Goal: Information Seeking & Learning: Learn about a topic

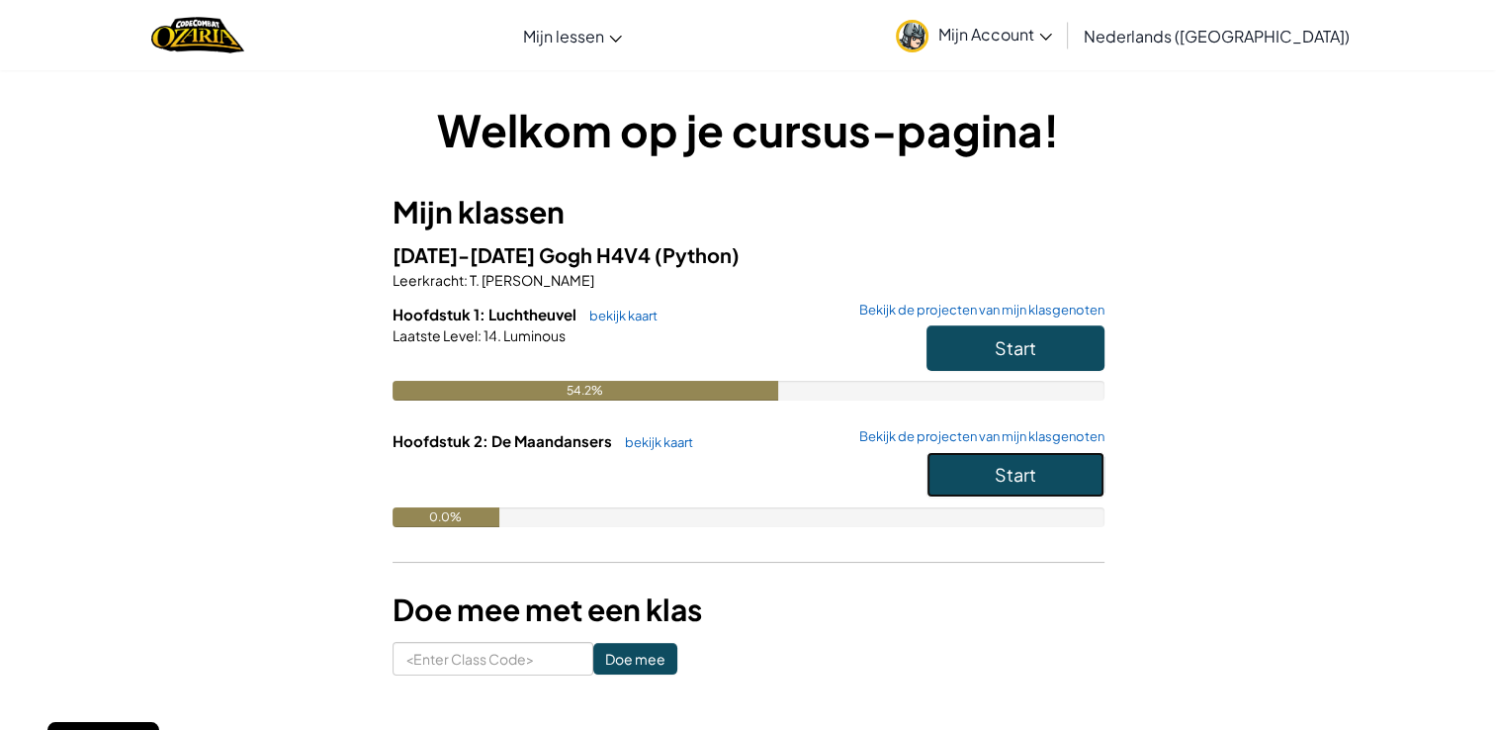
click at [980, 474] on button "Start" at bounding box center [1015, 474] width 178 height 45
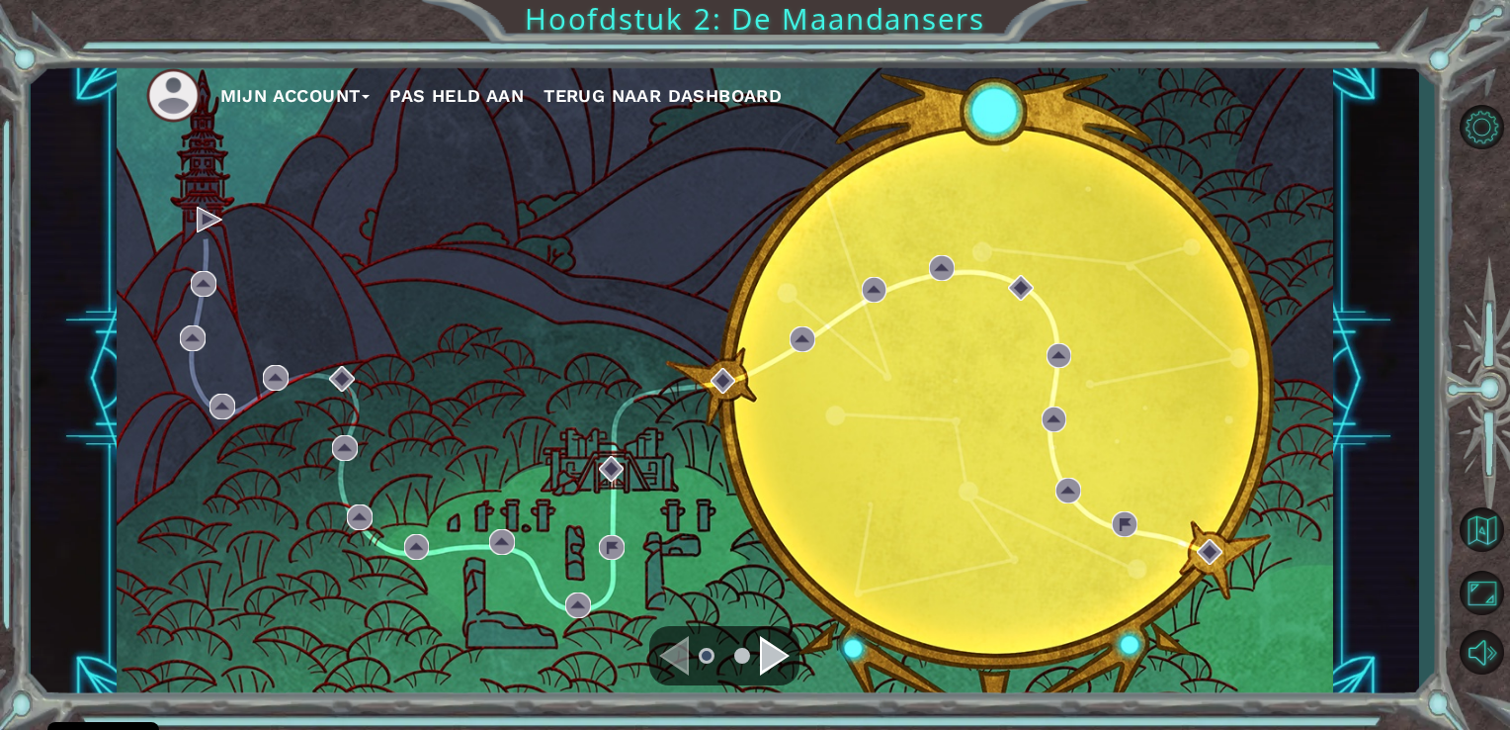
click at [764, 648] on div "Navigate to the next page" at bounding box center [775, 656] width 30 height 40
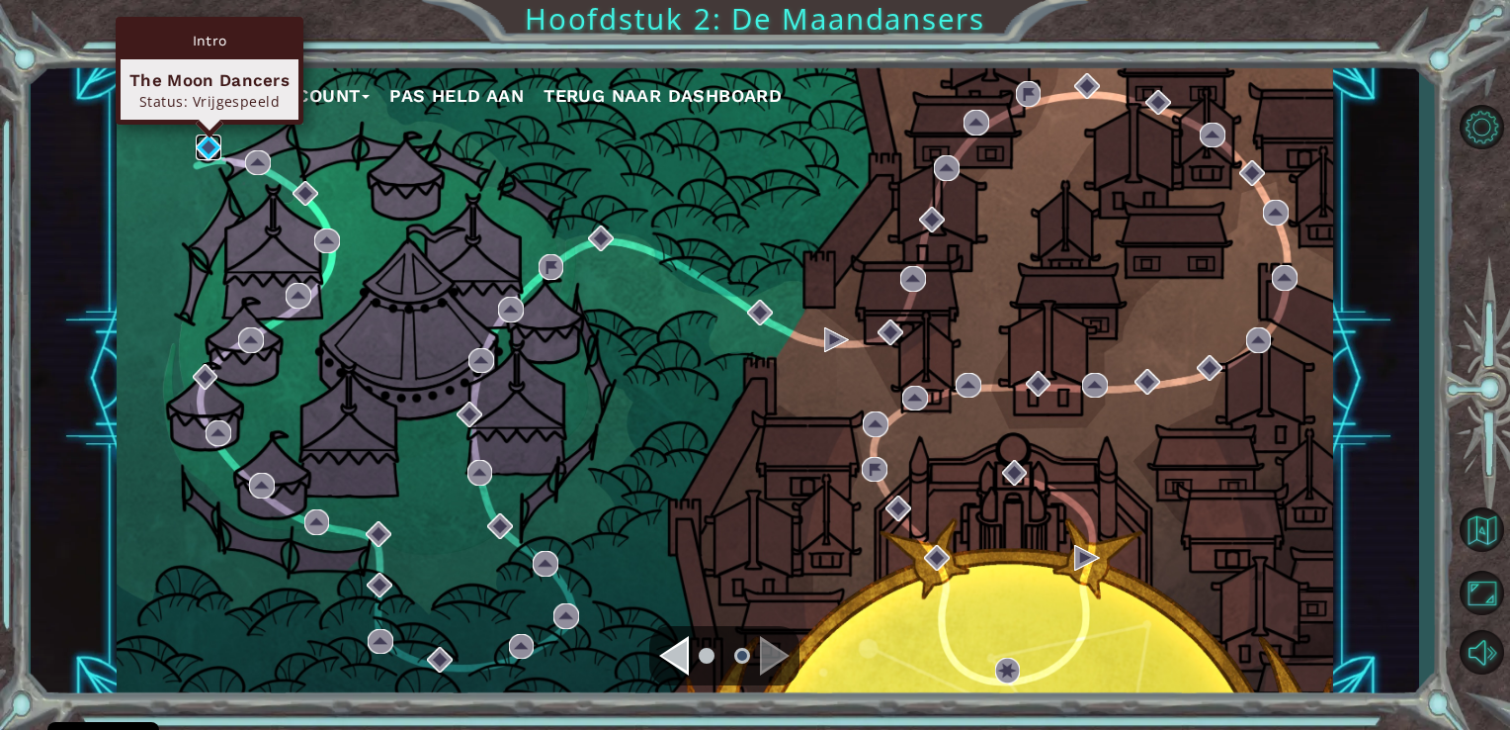
drag, startPoint x: 217, startPoint y: 143, endPoint x: 219, endPoint y: 133, distance: 10.1
click at [217, 143] on img at bounding box center [209, 147] width 26 height 26
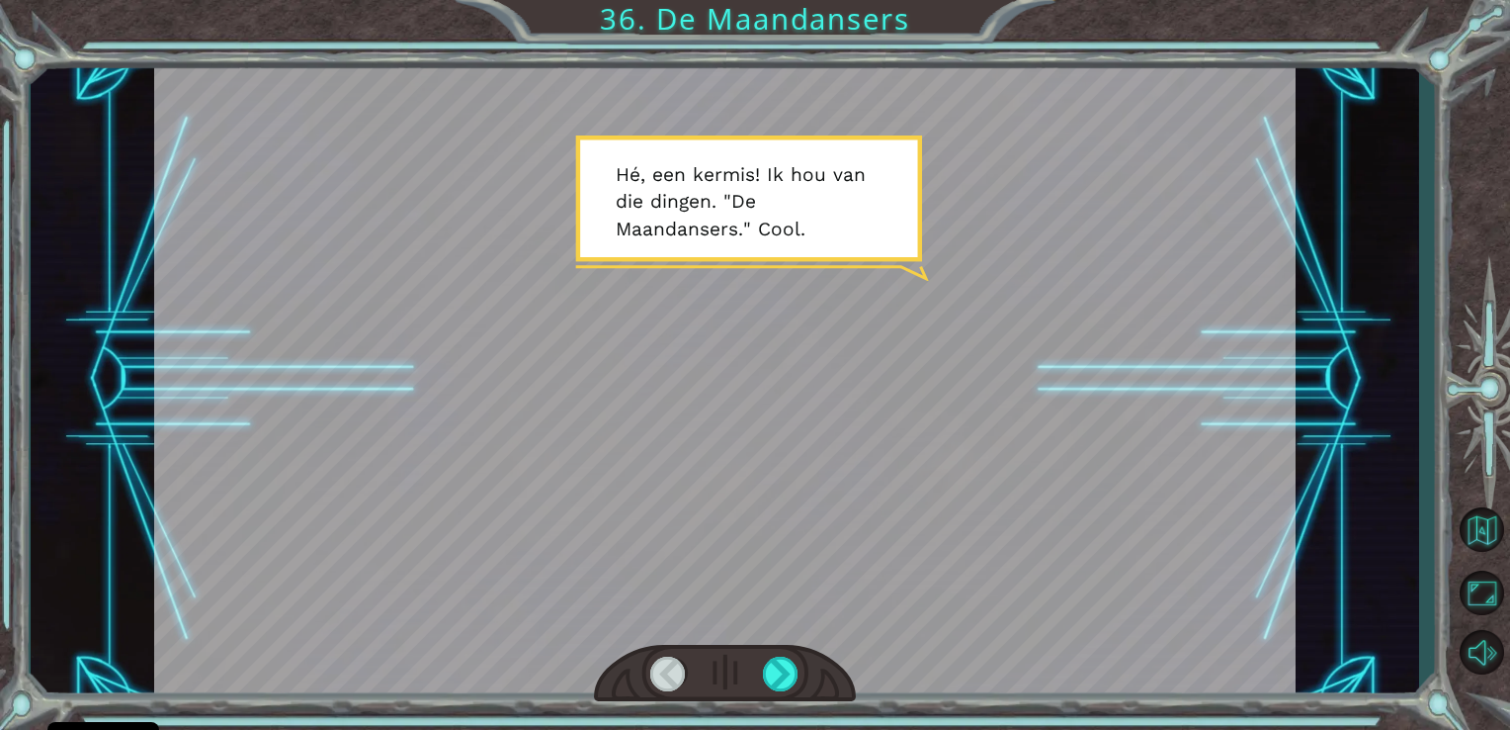
click at [995, 640] on div at bounding box center [725, 379] width 1143 height 643
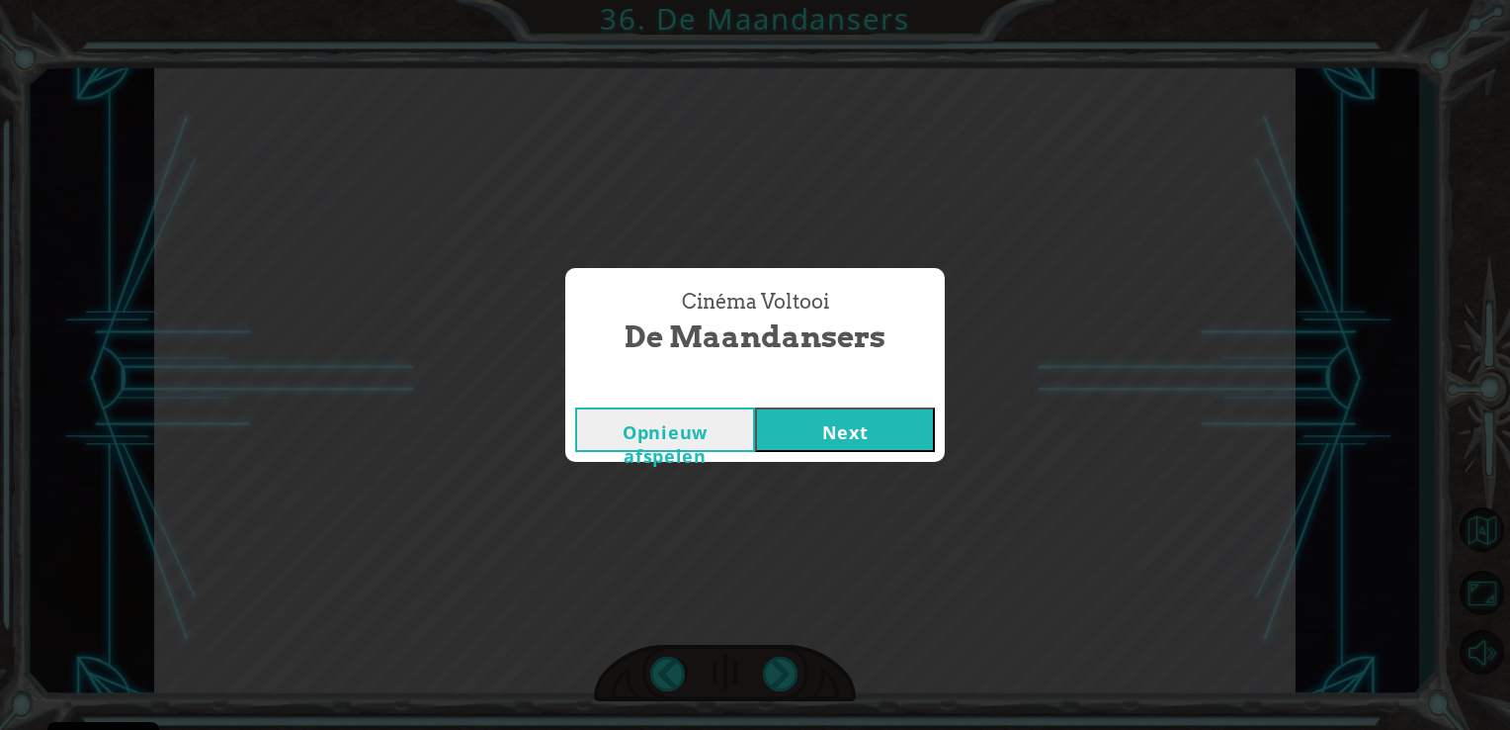
click at [878, 452] on button "Next" at bounding box center [845, 429] width 180 height 44
click at [882, 452] on button "Next" at bounding box center [845, 429] width 180 height 44
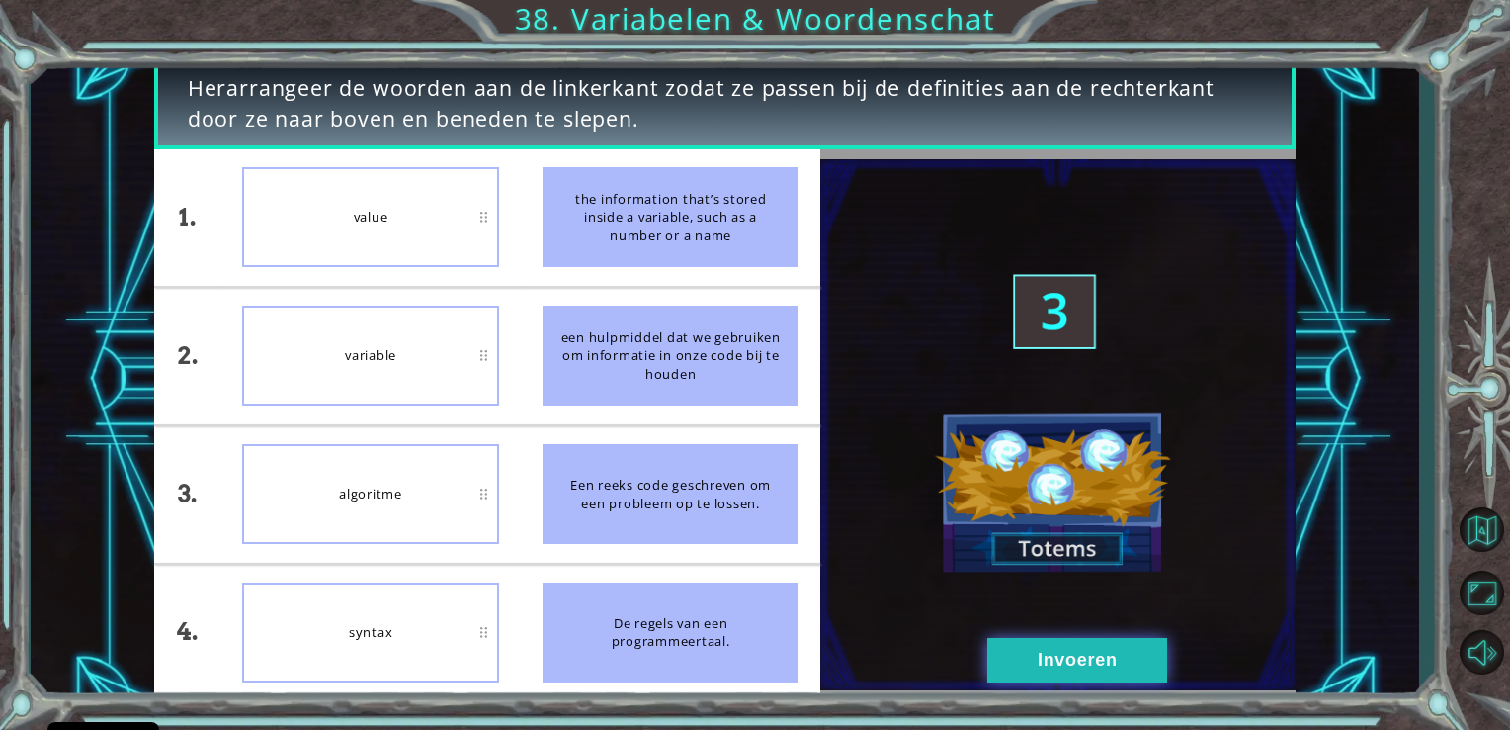
click at [1112, 663] on button "Invoeren" at bounding box center [1078, 660] width 180 height 44
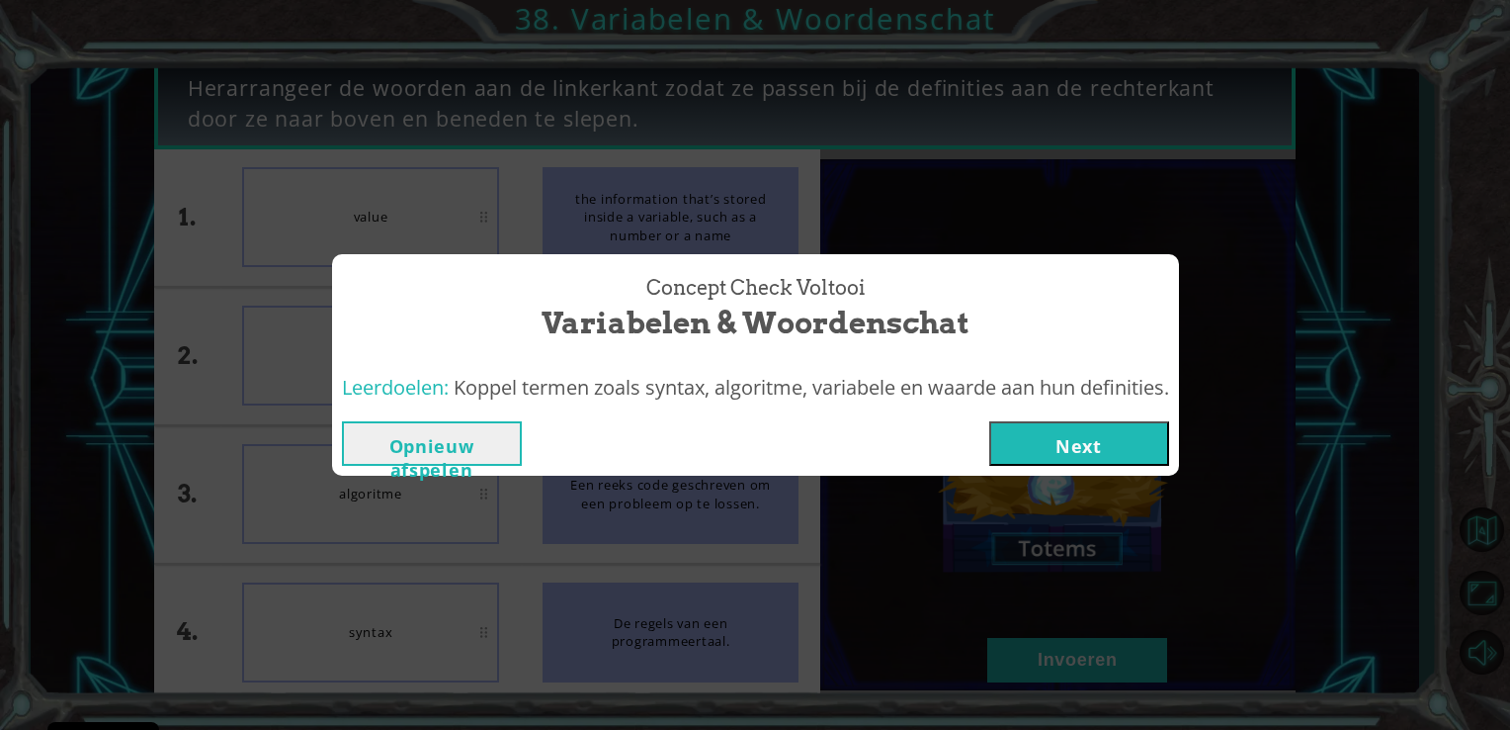
click at [1085, 371] on div "Leerdoelen: Koppel termen zoals syntax, algoritme, variabele en waarde aan hun …" at bounding box center [755, 388] width 847 height 48
click at [1072, 420] on div "Opnieuw afspelen Next" at bounding box center [755, 443] width 847 height 64
click at [1053, 437] on button "Next" at bounding box center [1079, 443] width 180 height 44
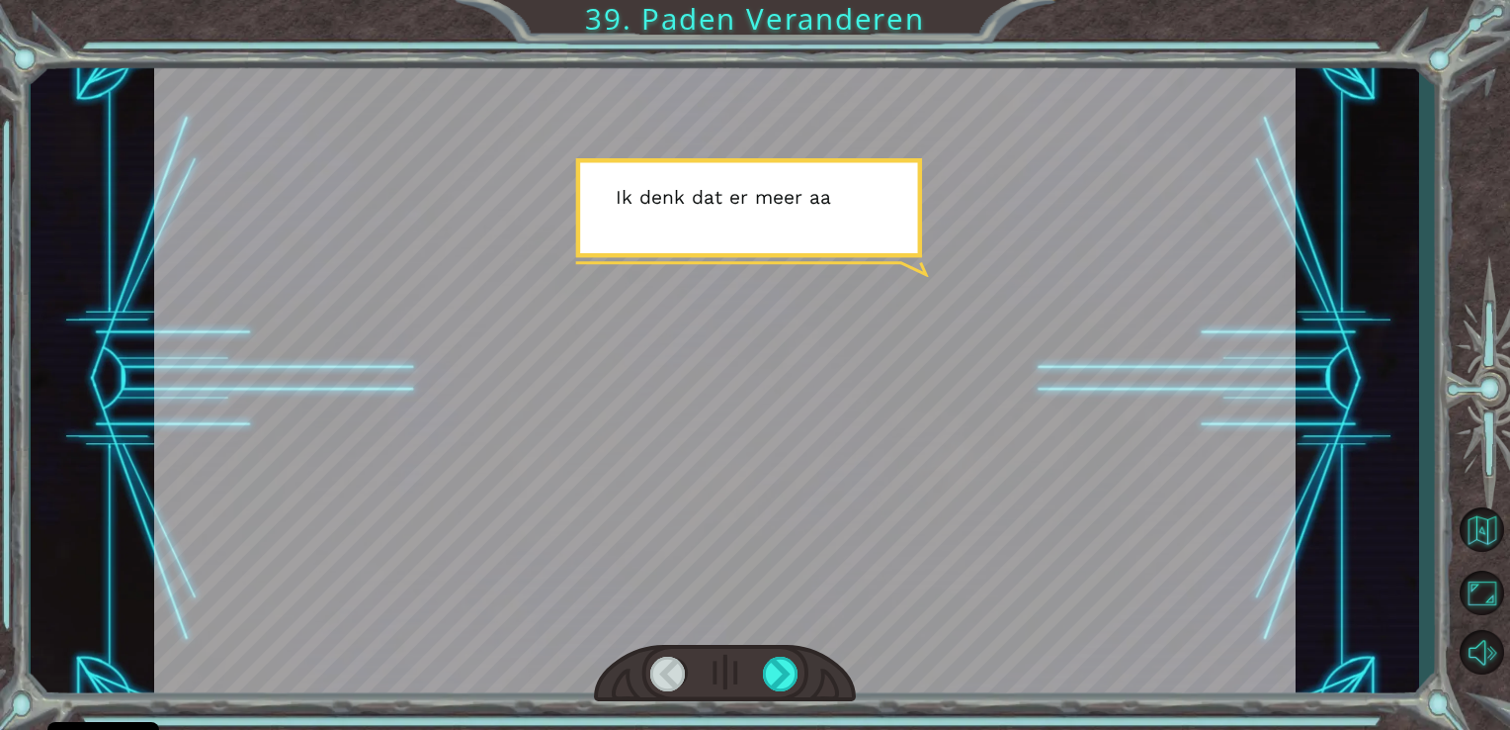
click at [823, 284] on div at bounding box center [725, 379] width 1143 height 643
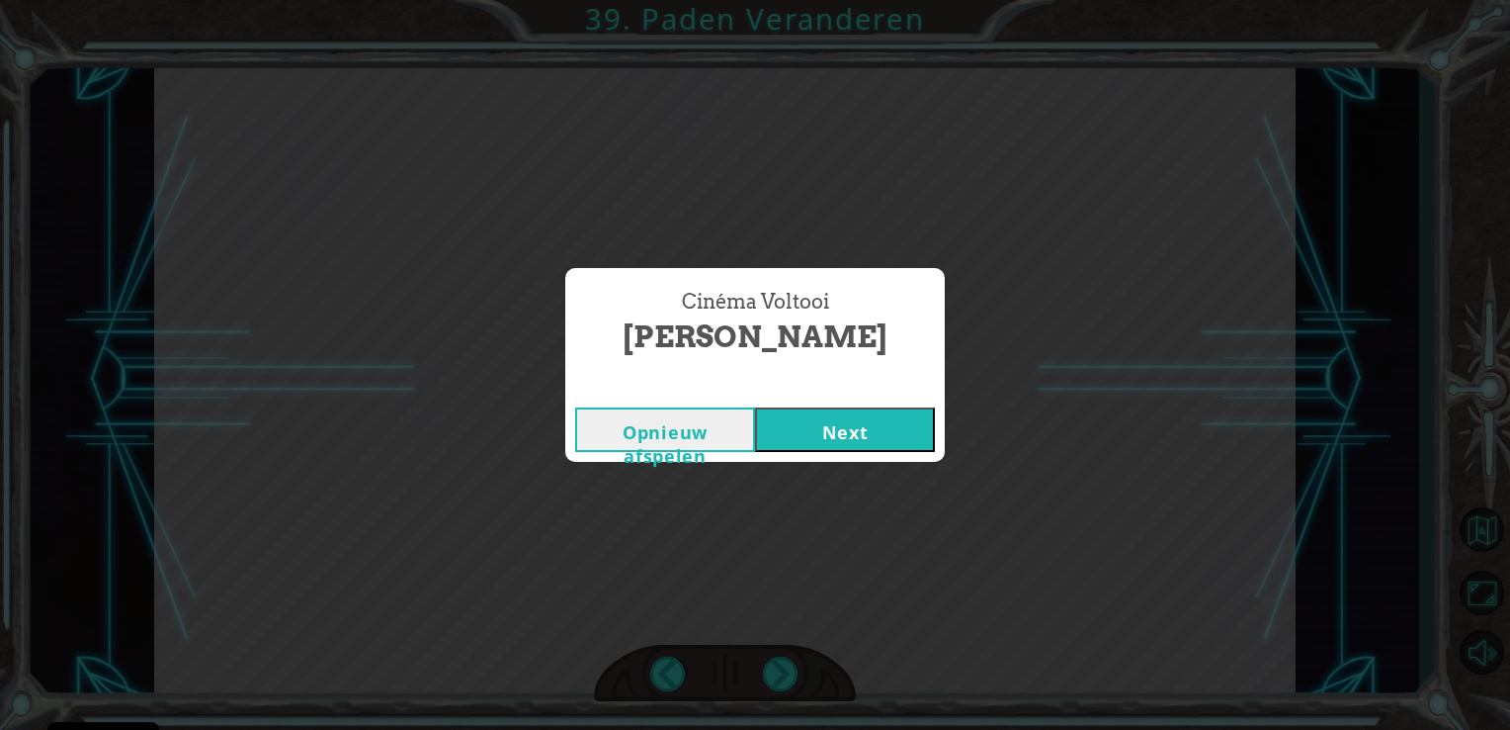
click at [878, 409] on button "Next" at bounding box center [845, 429] width 180 height 44
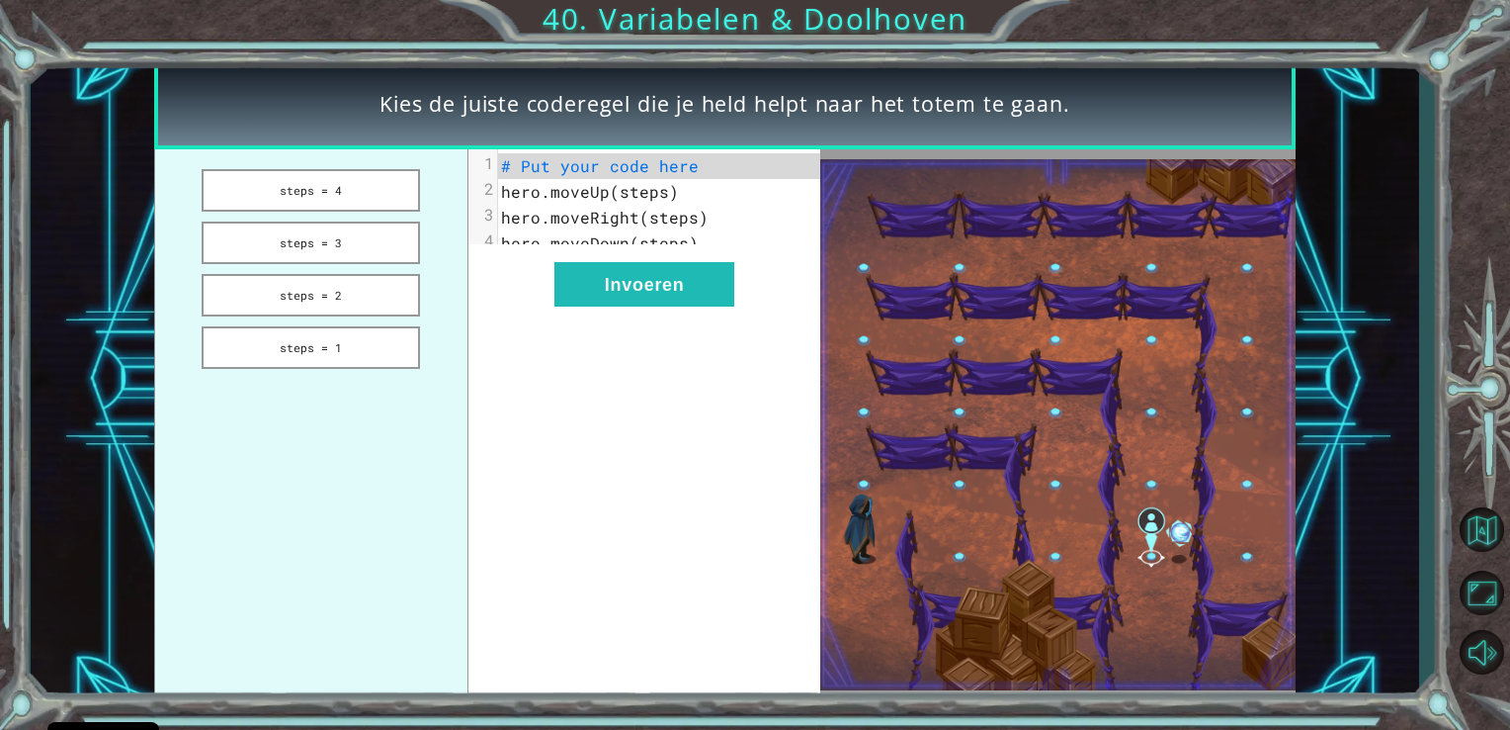
click at [342, 212] on ul "steps = 4 steps = 3 steps = 2 steps = 1" at bounding box center [311, 425] width 314 height 552
click at [367, 192] on button "steps = 4" at bounding box center [311, 190] width 218 height 43
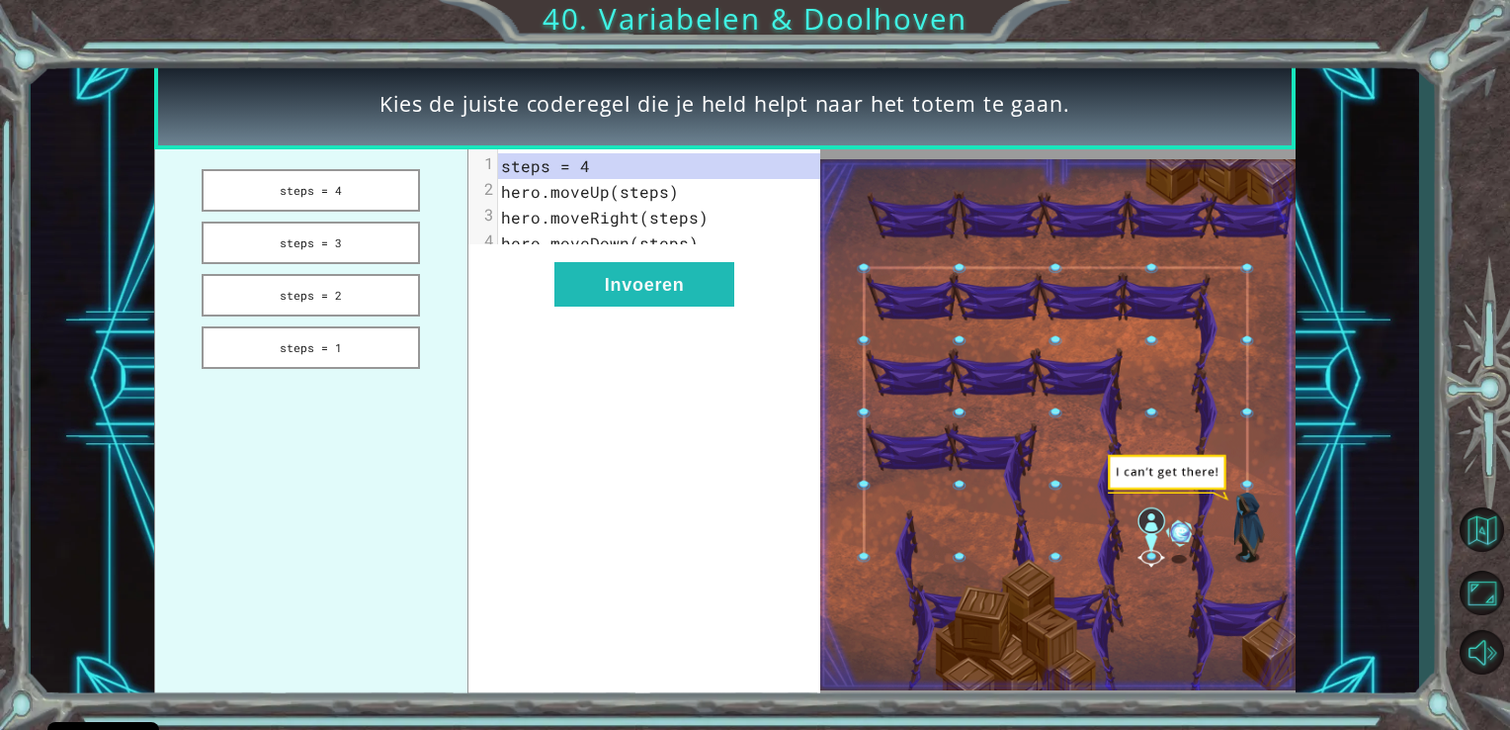
click at [751, 313] on div "xxxxxxxxxx 4 1 steps = 4 2 hero.moveUp(steps) 3 hero.moveRight(steps) 4 hero.mo…" at bounding box center [645, 425] width 353 height 552
click at [700, 303] on button "Invoeren" at bounding box center [645, 284] width 180 height 44
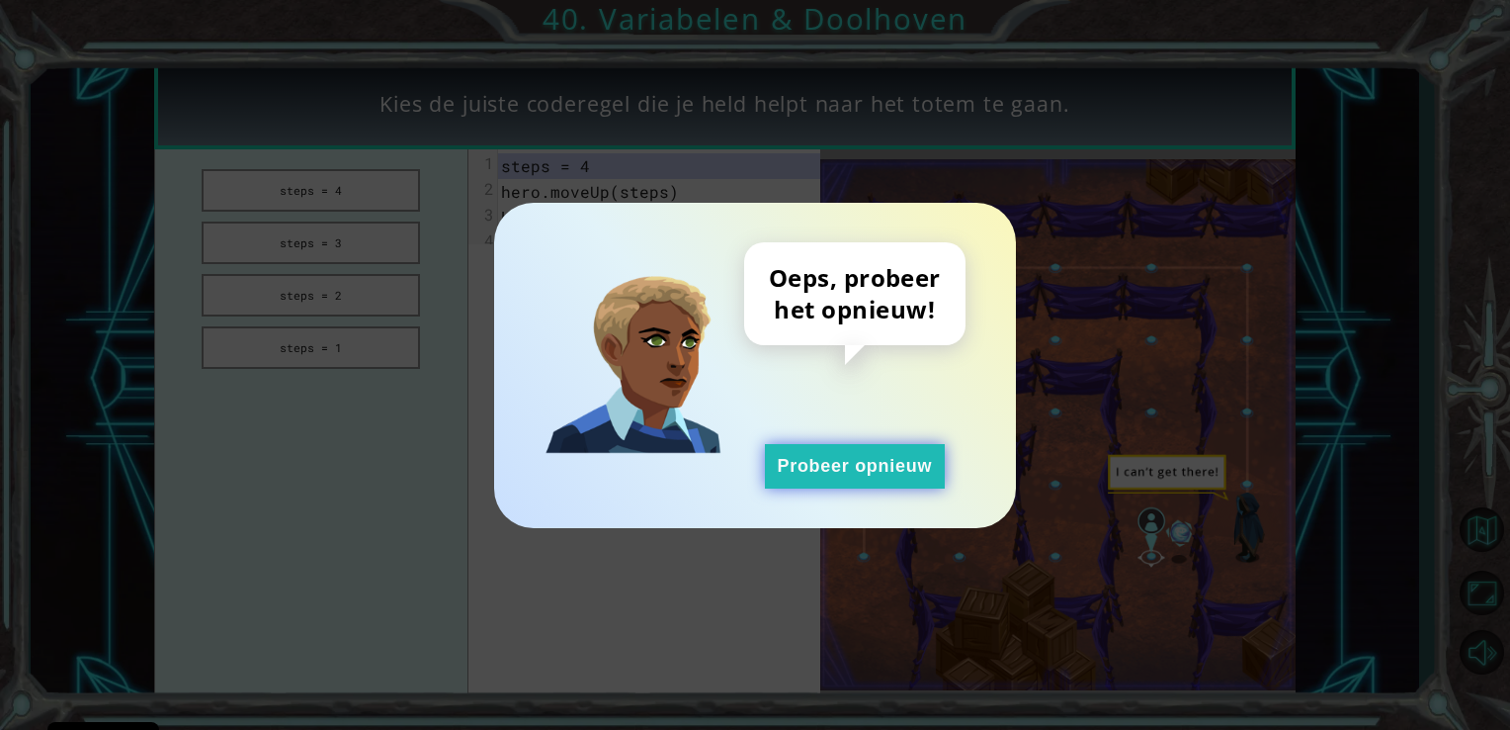
click at [917, 467] on button "Probeer opnieuw" at bounding box center [855, 466] width 180 height 44
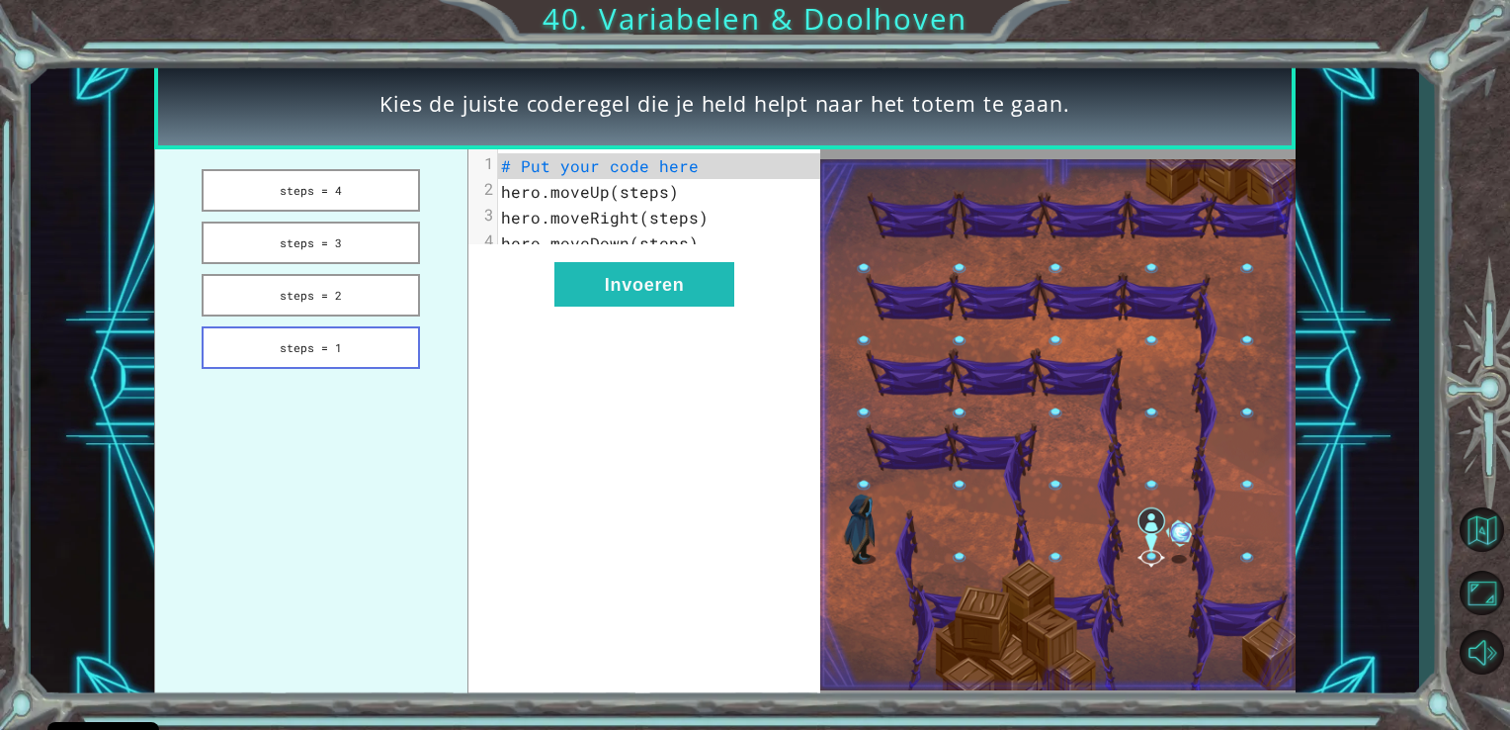
click at [360, 331] on button "steps = 1" at bounding box center [311, 347] width 218 height 43
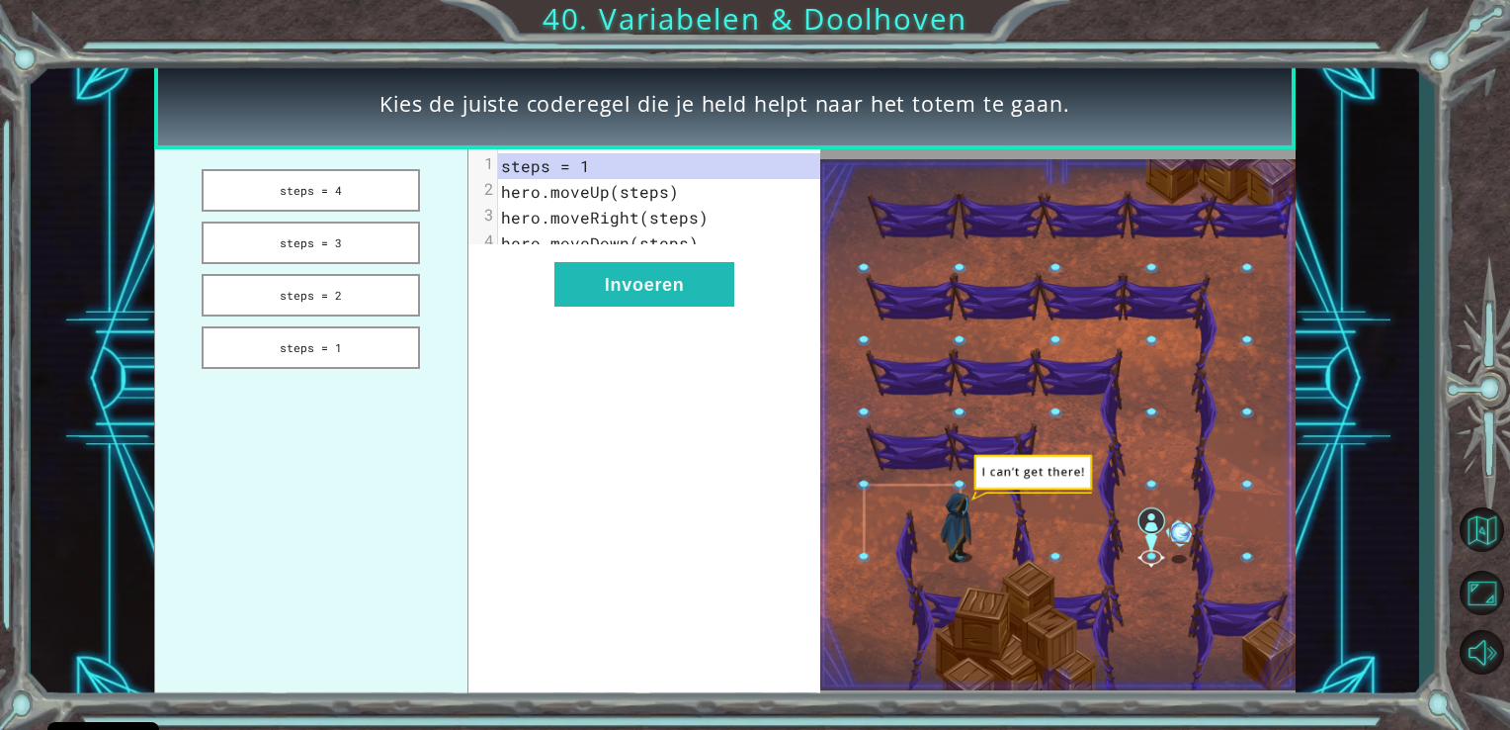
click at [734, 265] on div "xxxxxxxxxx 4 1 steps = 1 2 hero.moveUp(steps) 3 hero.moveRight(steps) 4 hero.mo…" at bounding box center [645, 425] width 353 height 552
click at [667, 286] on button "Invoeren" at bounding box center [645, 284] width 180 height 44
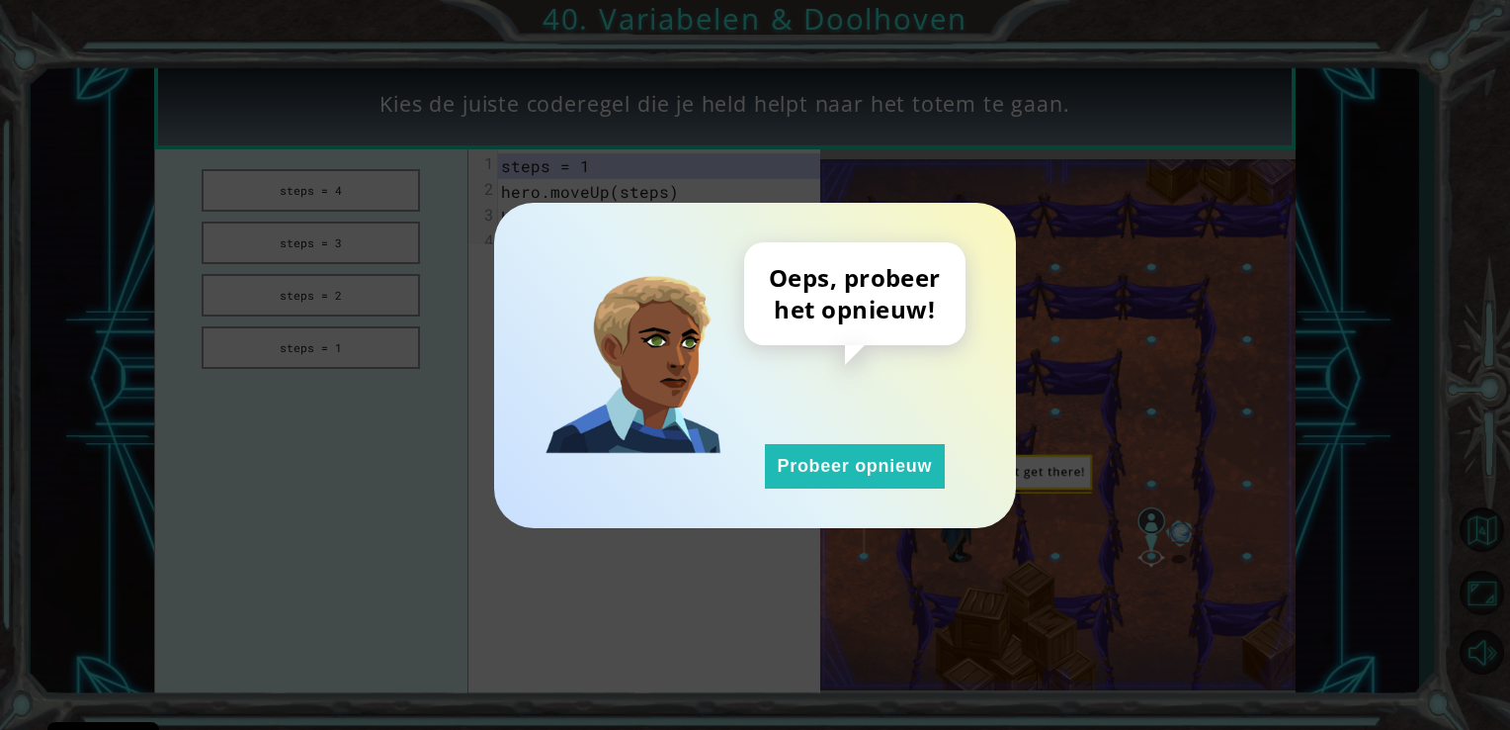
click at [787, 489] on div "Oeps, probeer het opnieuw! Probeer opnieuw" at bounding box center [755, 365] width 522 height 325
click at [755, 459] on div "Oeps, probeer het opnieuw! Probeer opnieuw" at bounding box center [854, 365] width 221 height 246
click at [799, 470] on button "Probeer opnieuw" at bounding box center [855, 466] width 180 height 44
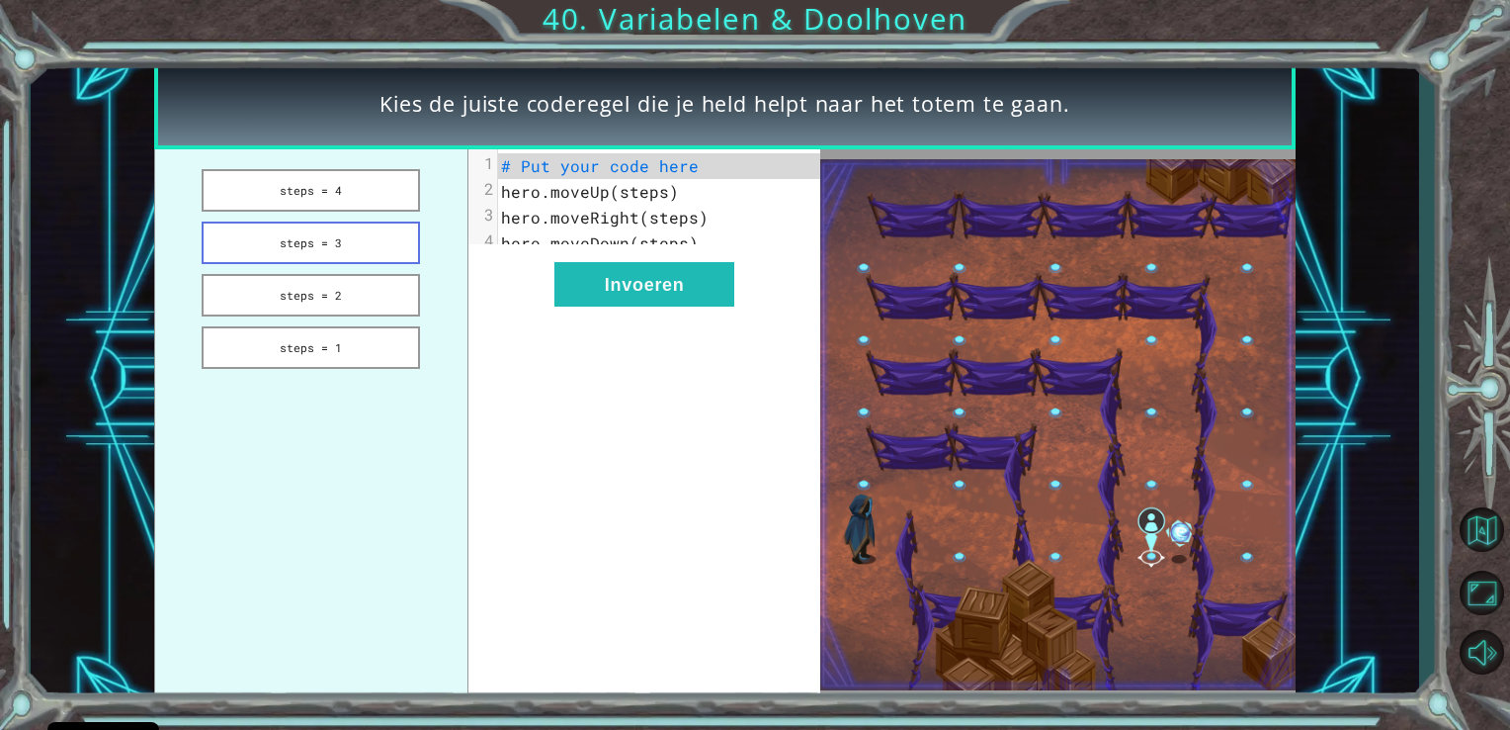
click at [392, 250] on button "steps = 3" at bounding box center [311, 242] width 218 height 43
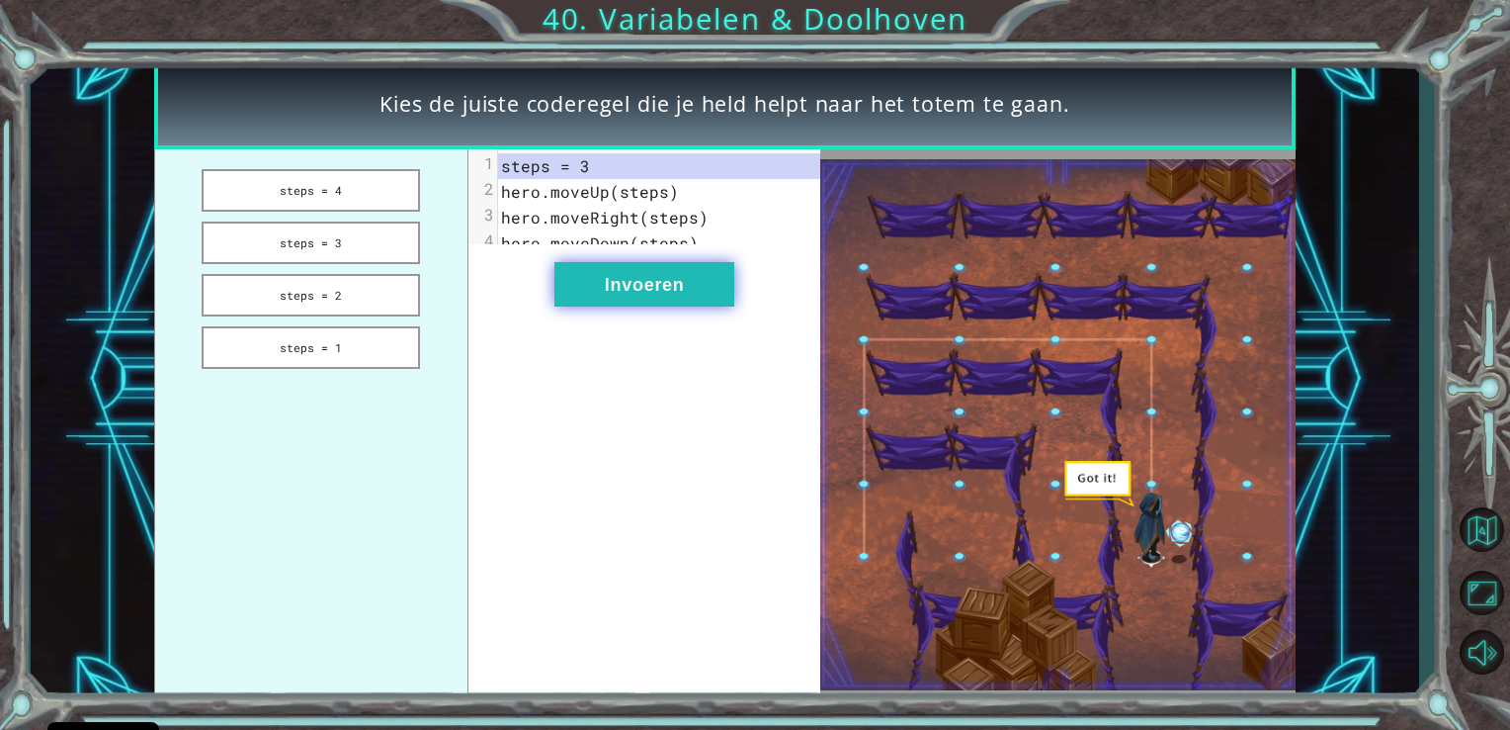
click at [641, 296] on button "Invoeren" at bounding box center [645, 284] width 180 height 44
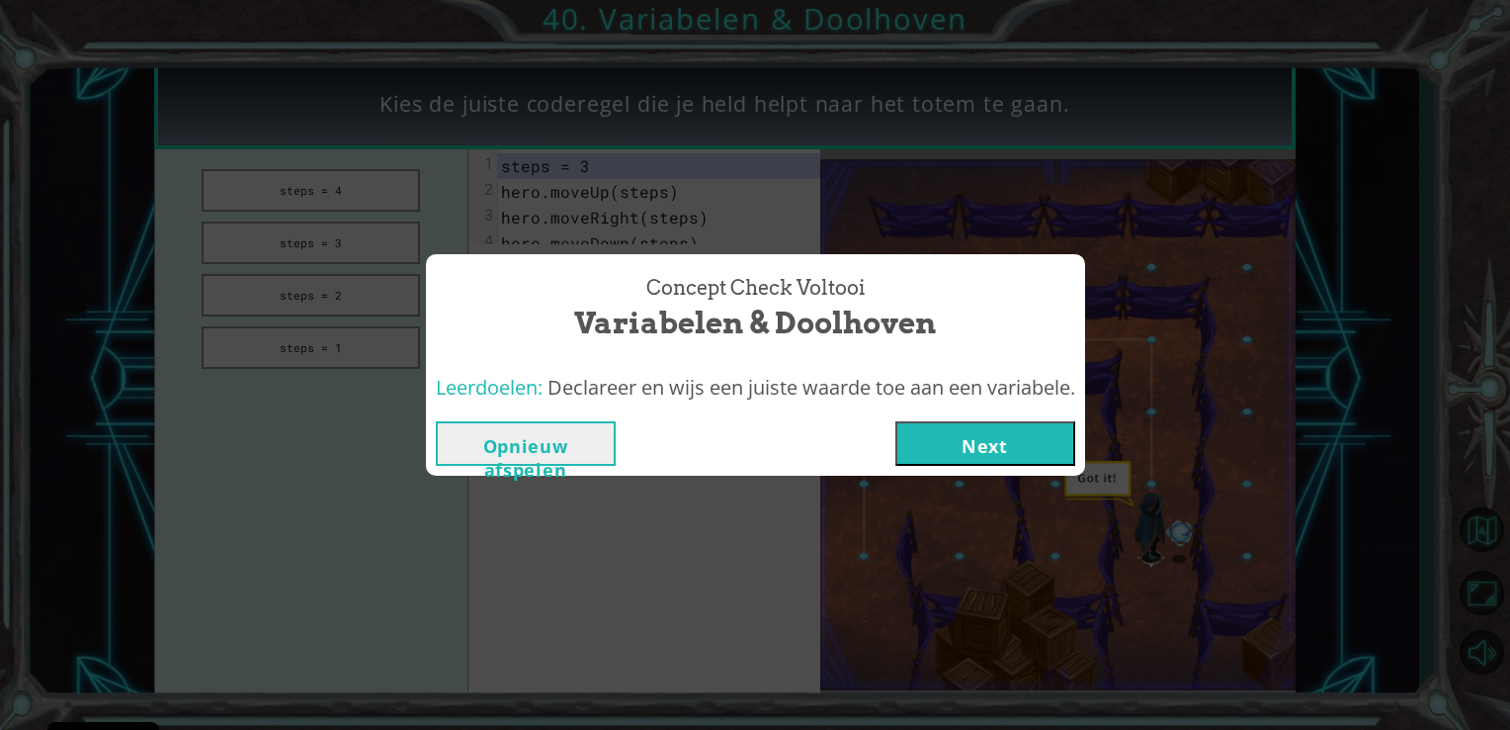
click at [1000, 453] on button "Next" at bounding box center [986, 443] width 180 height 44
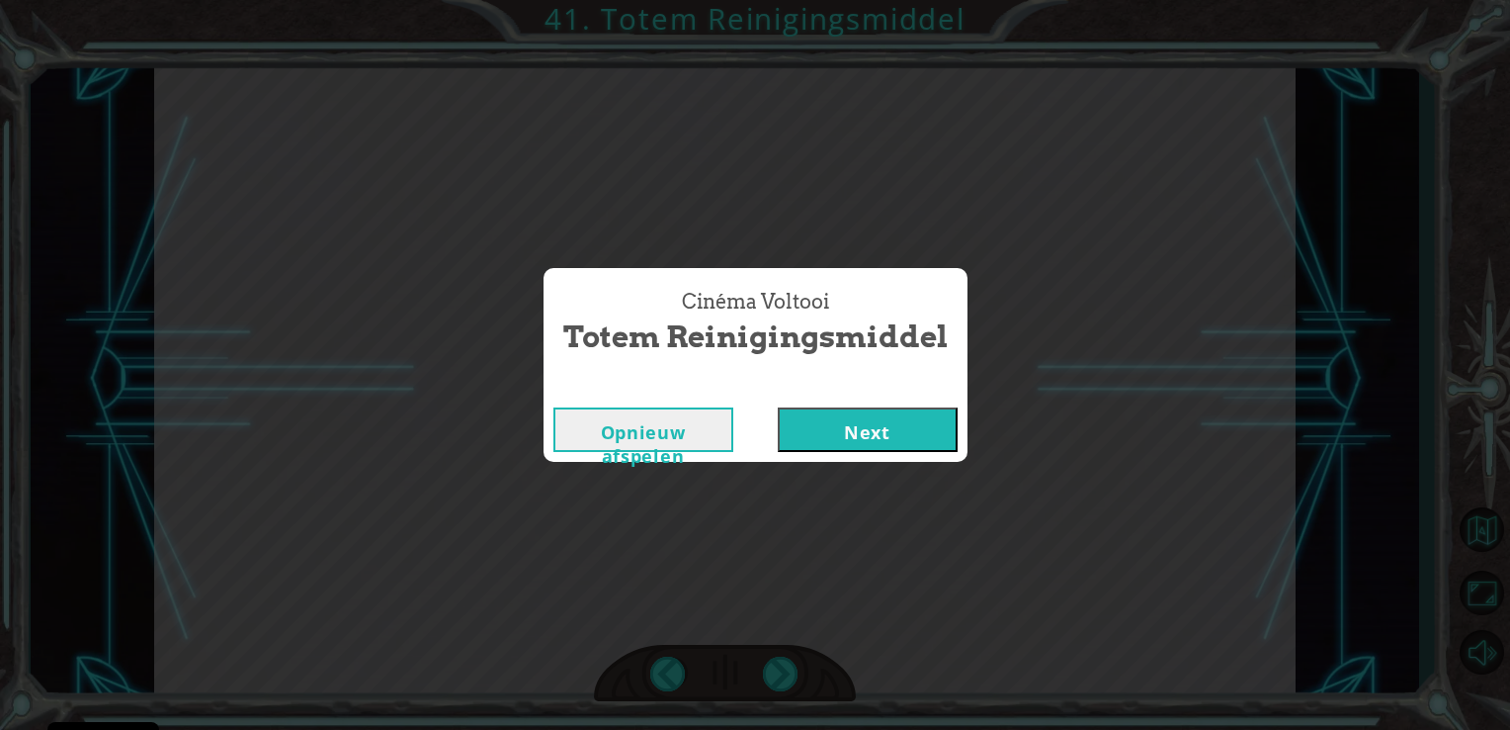
click at [819, 421] on button "Next" at bounding box center [868, 429] width 180 height 44
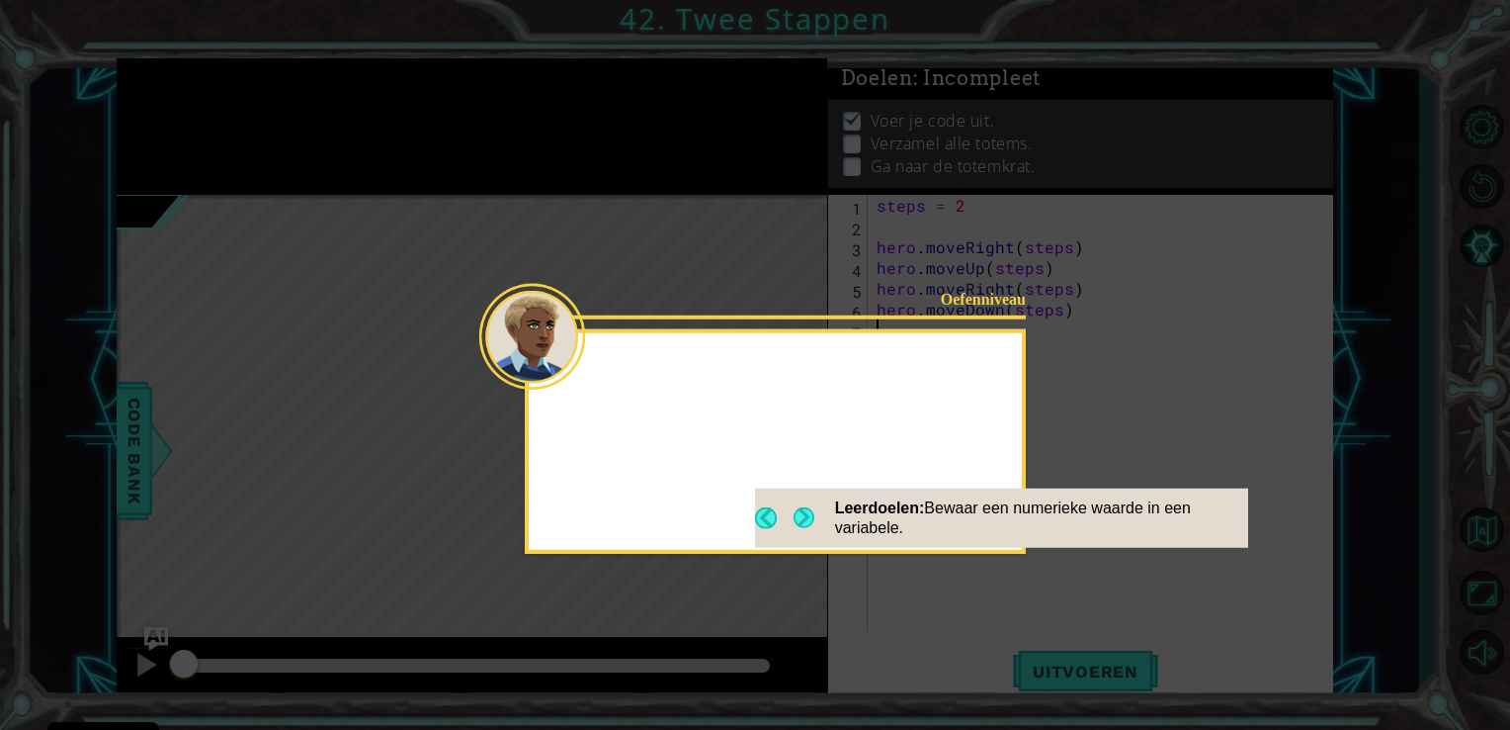
click at [735, 306] on icon at bounding box center [755, 365] width 1510 height 730
click at [814, 492] on footer "Leerdoelen: Bewaar een numerieke waarde in een variabele." at bounding box center [1001, 517] width 493 height 59
click at [786, 519] on footer "Leerdoelen: Bewaar een numerieke waarde in een variabele." at bounding box center [1001, 517] width 493 height 59
click at [783, 519] on button "Back" at bounding box center [774, 518] width 39 height 22
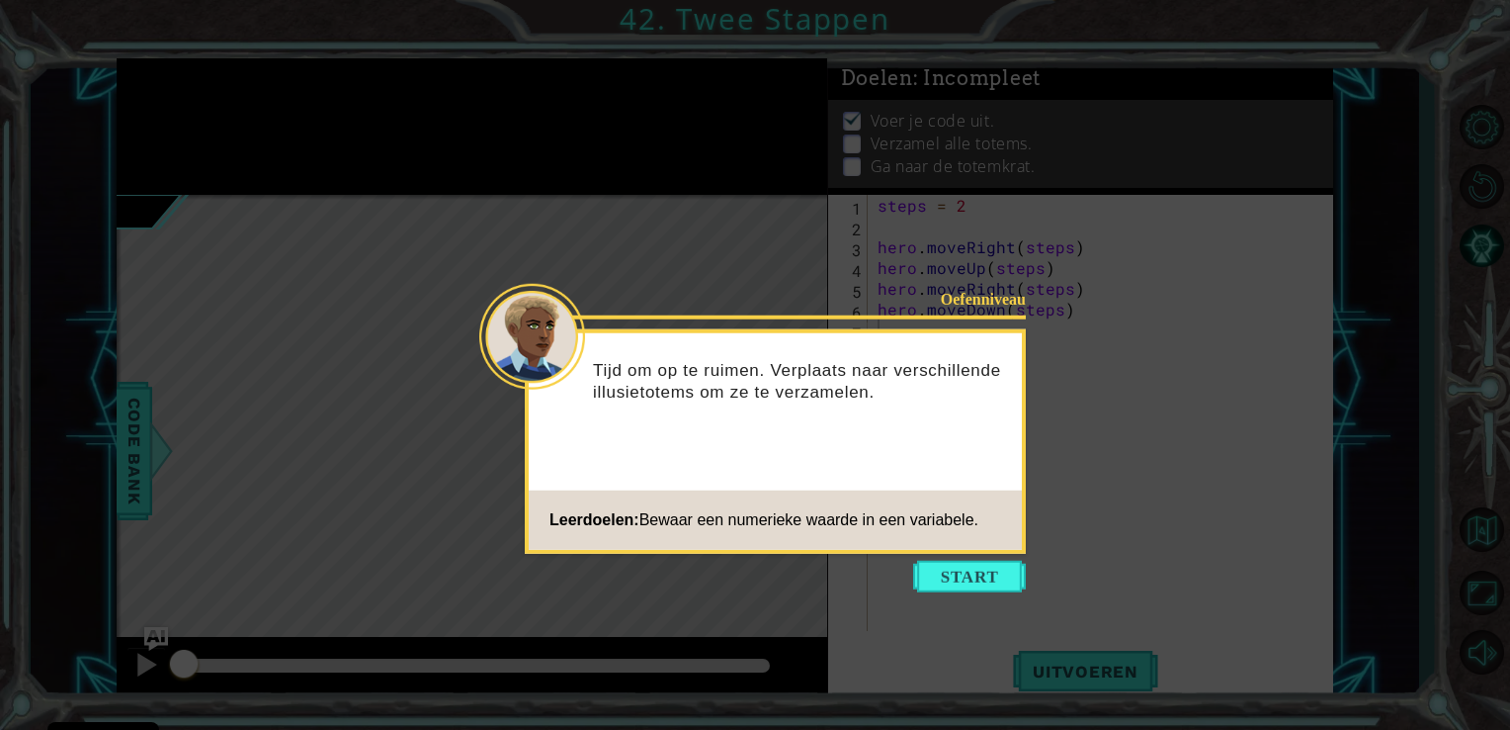
click at [810, 522] on span "Bewaar een numerieke waarde in een variabele." at bounding box center [809, 519] width 339 height 17
click at [953, 586] on button "Start" at bounding box center [969, 576] width 113 height 32
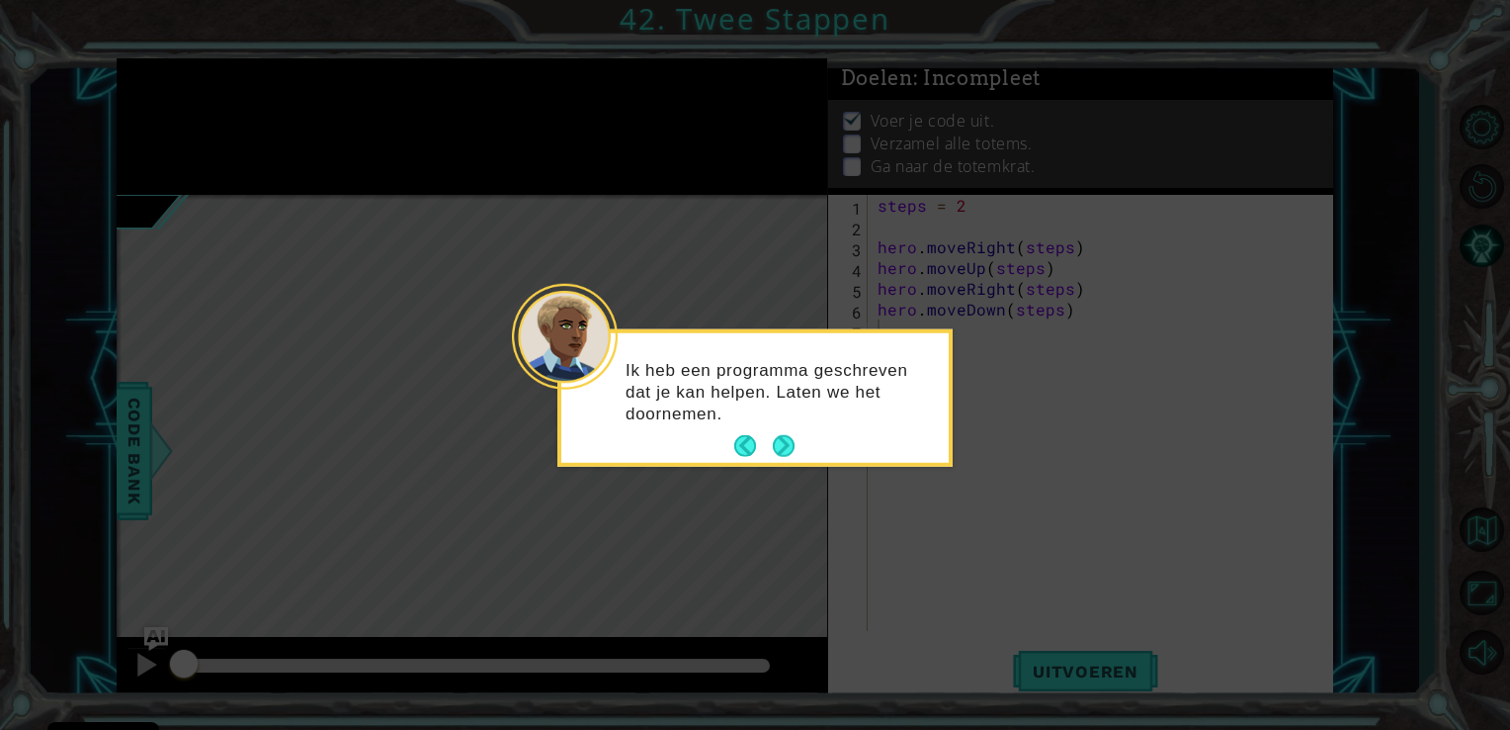
click at [787, 425] on div "Ik heb een programma geschreven dat je kan helpen. Laten we het doornemen." at bounding box center [754, 401] width 387 height 122
click at [787, 433] on button "Next" at bounding box center [784, 446] width 26 height 26
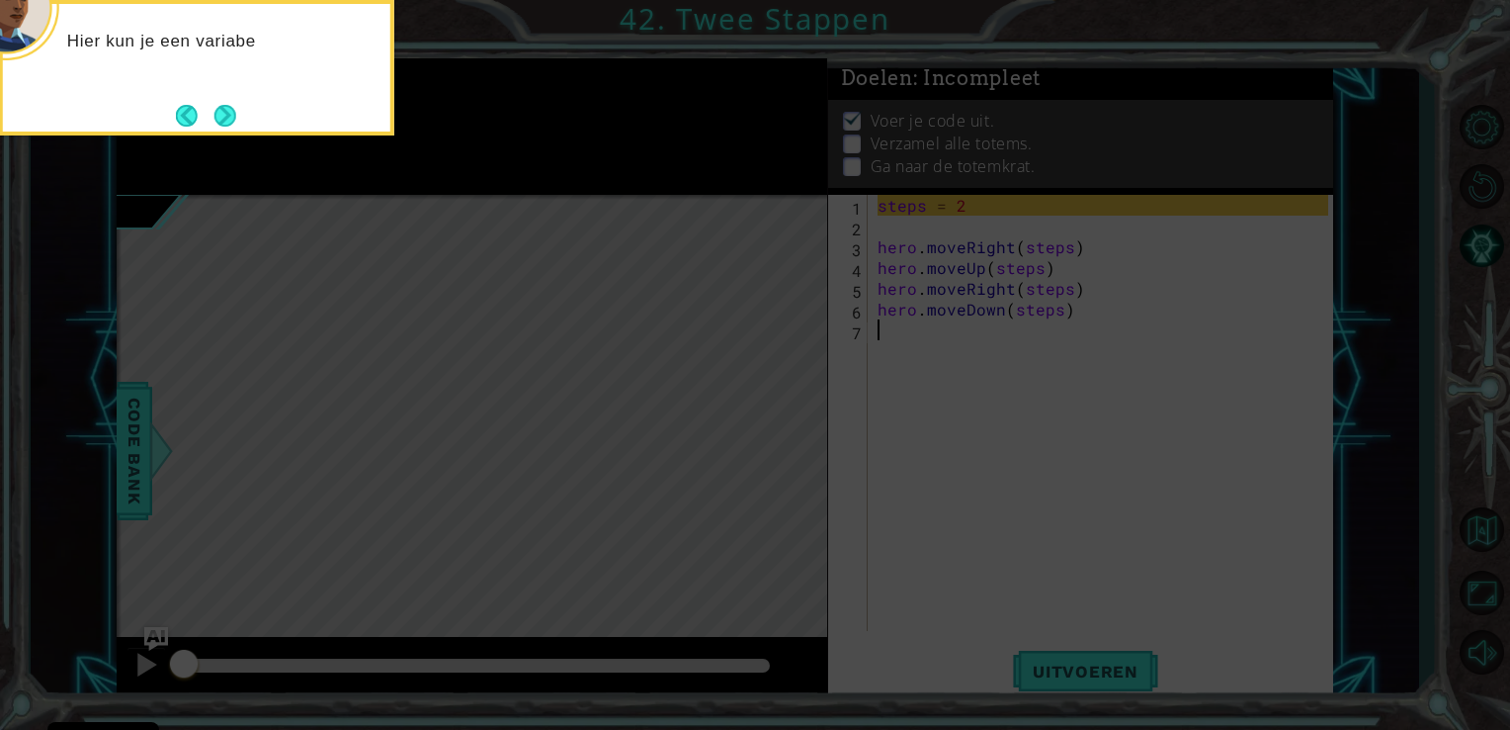
click at [235, 117] on button "Next" at bounding box center [225, 115] width 23 height 23
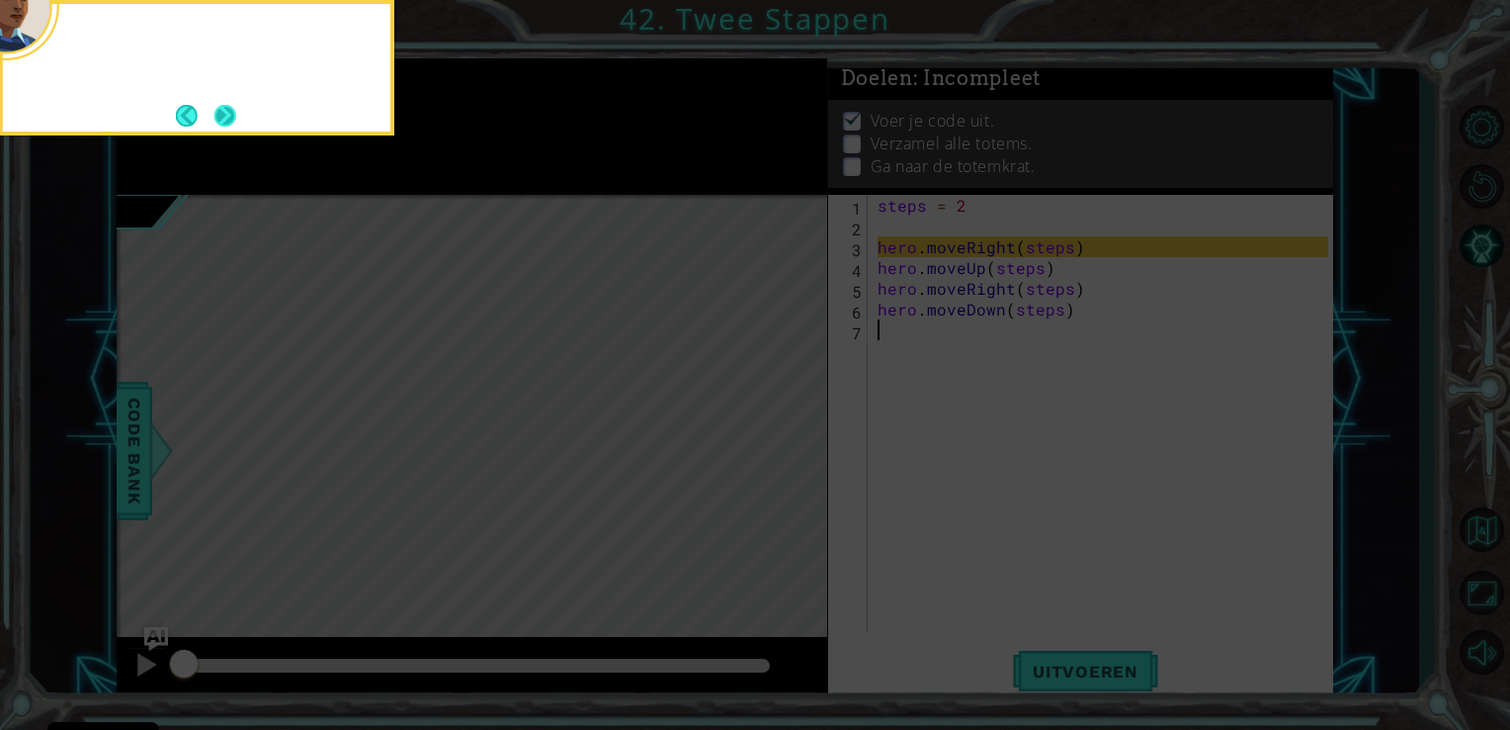
click at [237, 125] on button "Next" at bounding box center [226, 116] width 24 height 24
